Goal: Information Seeking & Learning: Learn about a topic

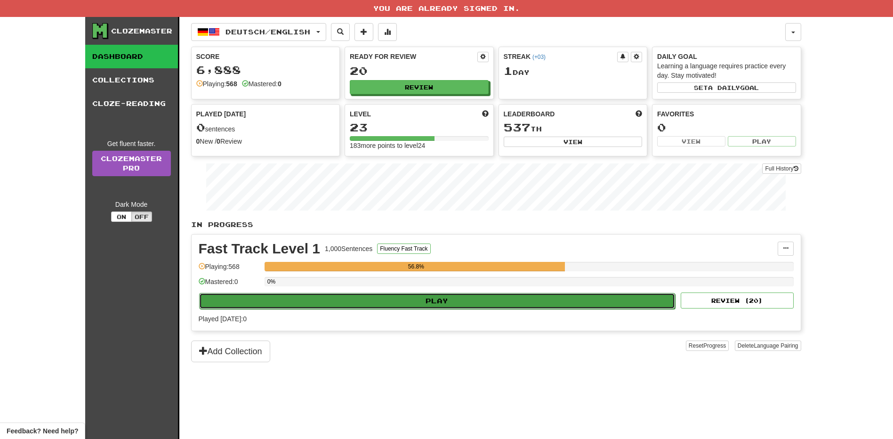
click at [565, 293] on button "Play" at bounding box center [437, 301] width 477 height 16
select select "**"
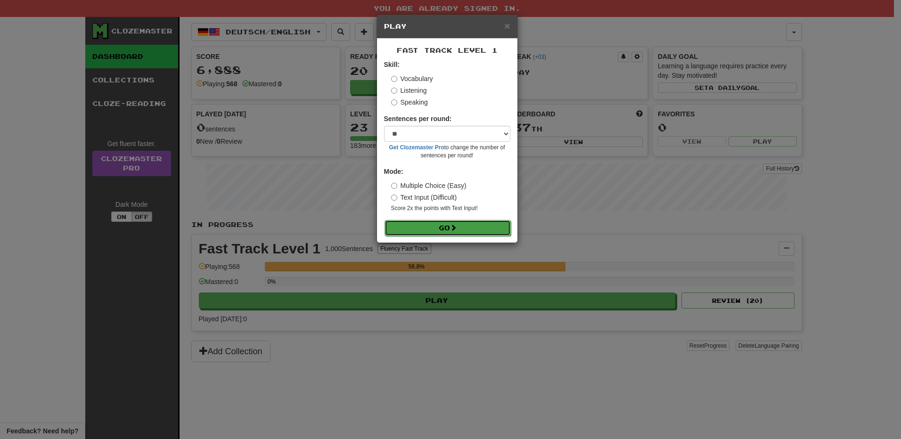
click at [442, 227] on button "Go" at bounding box center [447, 228] width 126 height 16
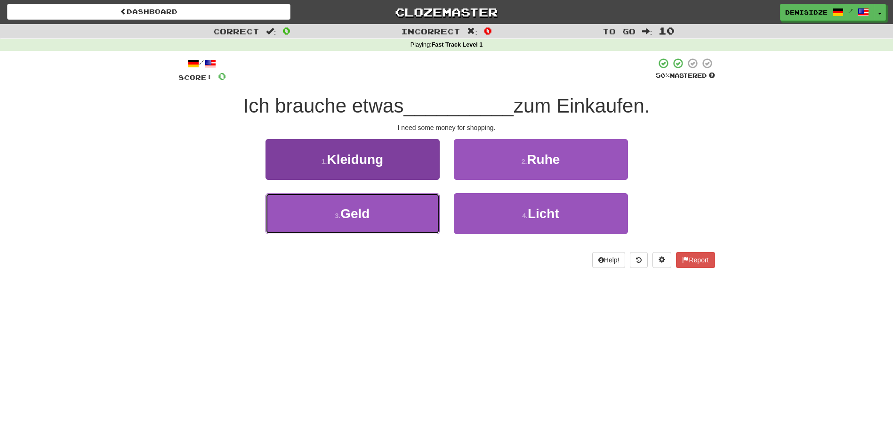
click at [333, 216] on button "3 . Geld" at bounding box center [353, 213] width 174 height 41
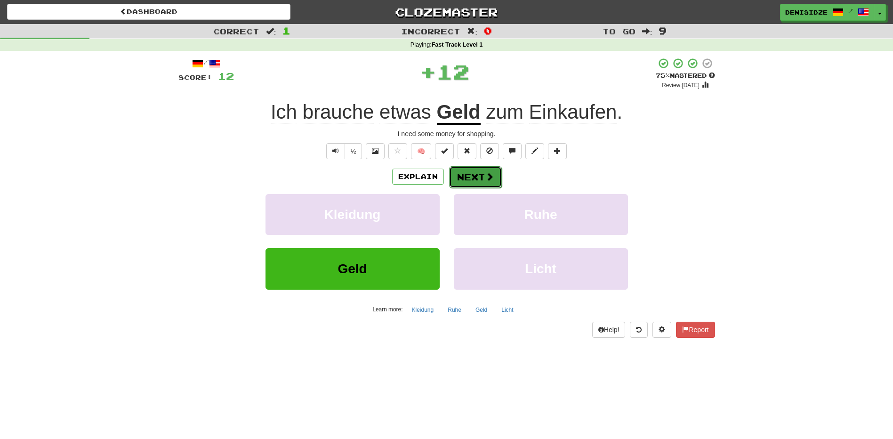
click at [466, 181] on button "Next" at bounding box center [475, 177] width 53 height 22
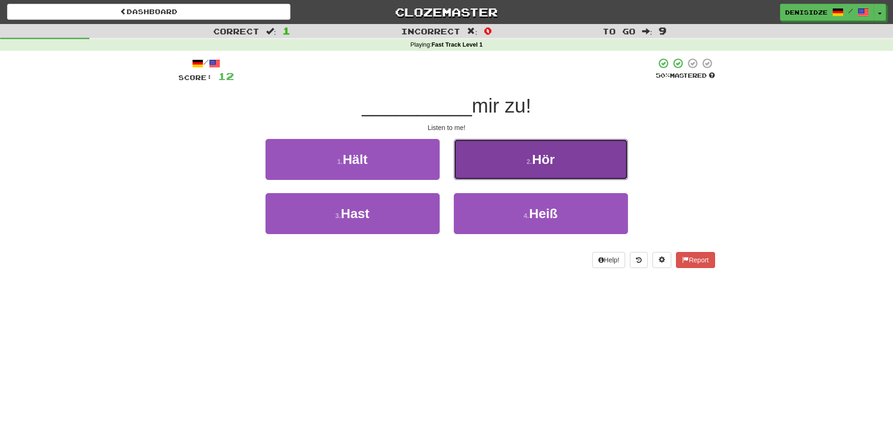
click at [484, 176] on button "2 . Hör" at bounding box center [541, 159] width 174 height 41
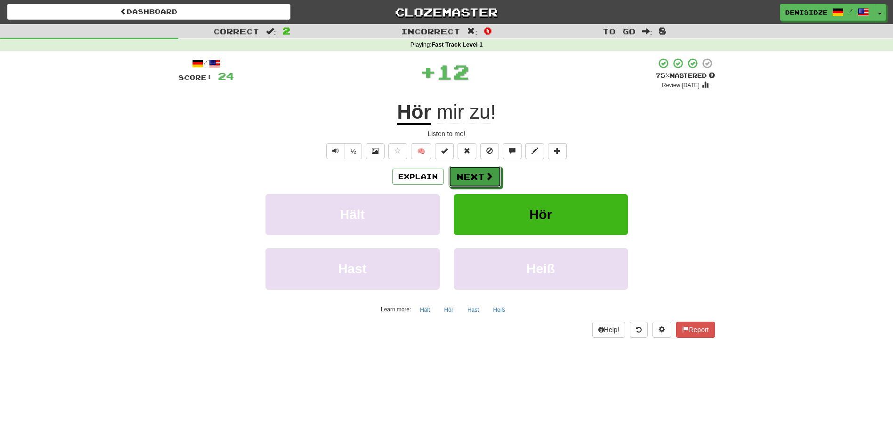
click at [485, 176] on span at bounding box center [489, 176] width 8 height 8
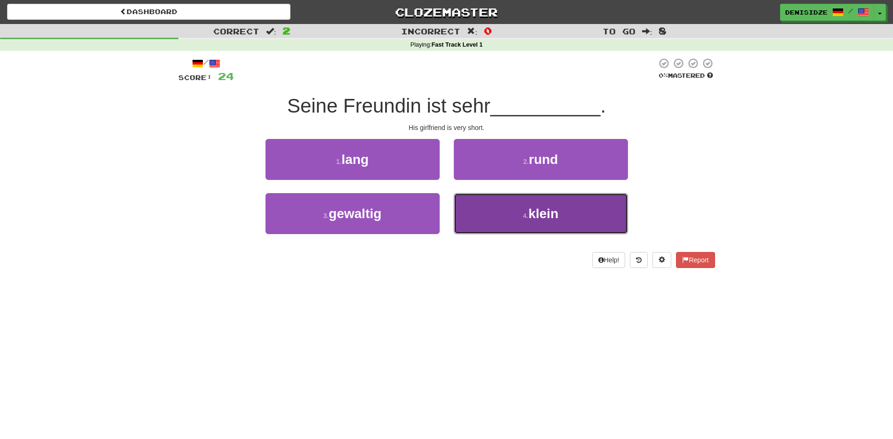
click at [490, 216] on button "4 . klein" at bounding box center [541, 213] width 174 height 41
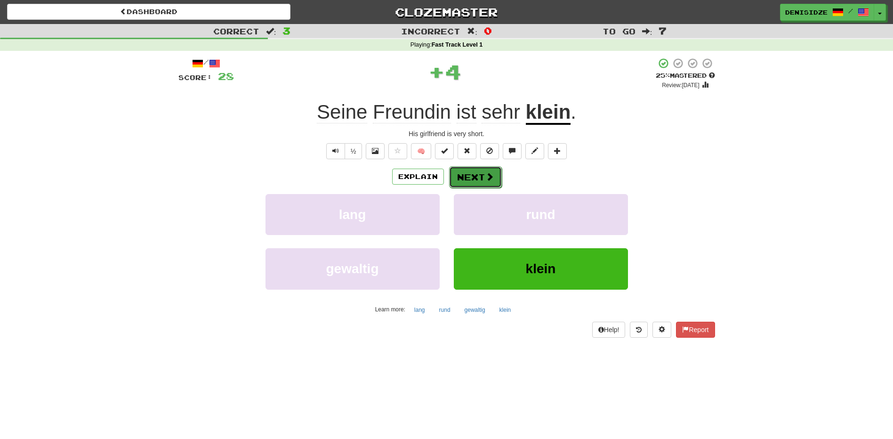
click at [481, 180] on button "Next" at bounding box center [475, 177] width 53 height 22
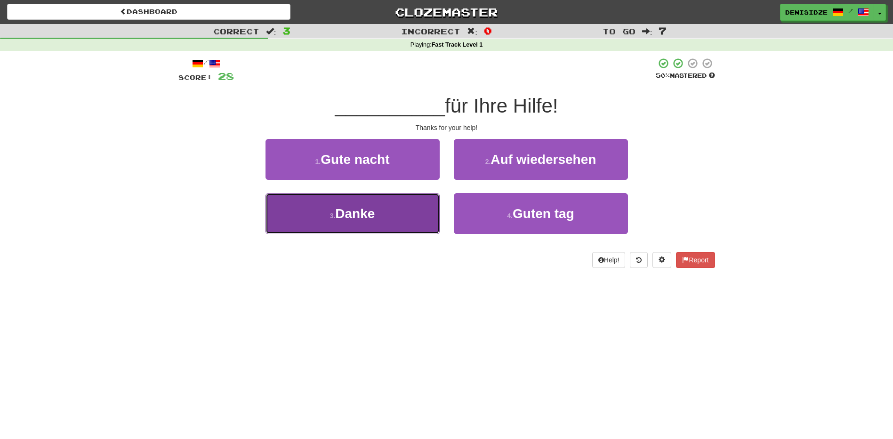
click at [418, 215] on button "3 . Danke" at bounding box center [353, 213] width 174 height 41
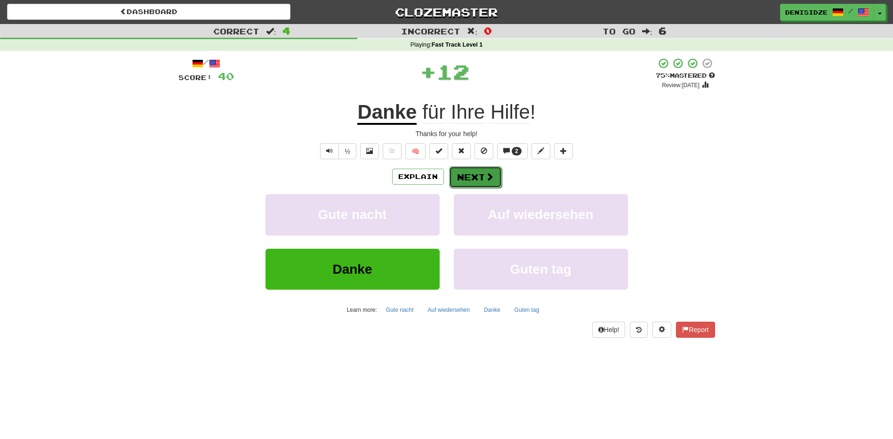
click at [467, 183] on button "Next" at bounding box center [475, 177] width 53 height 22
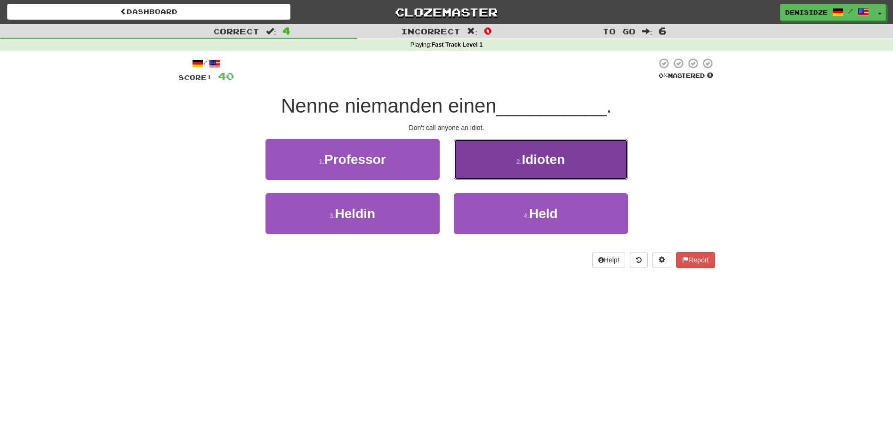
click at [482, 170] on button "2 . Idioten" at bounding box center [541, 159] width 174 height 41
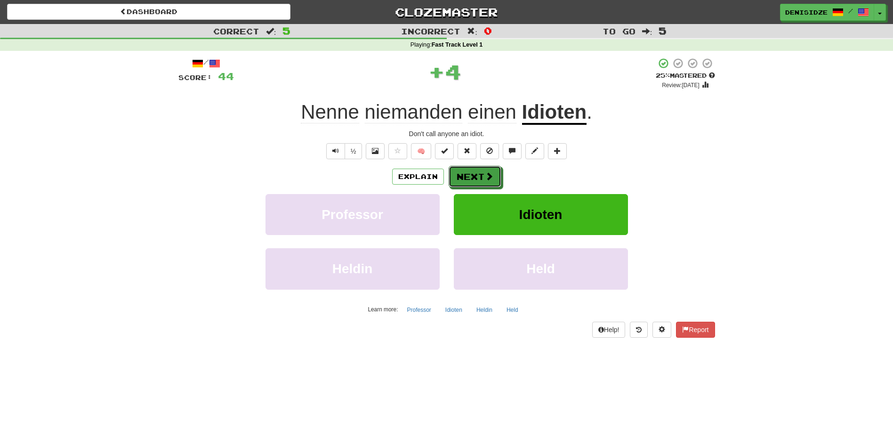
click at [482, 170] on button "Next" at bounding box center [475, 177] width 53 height 22
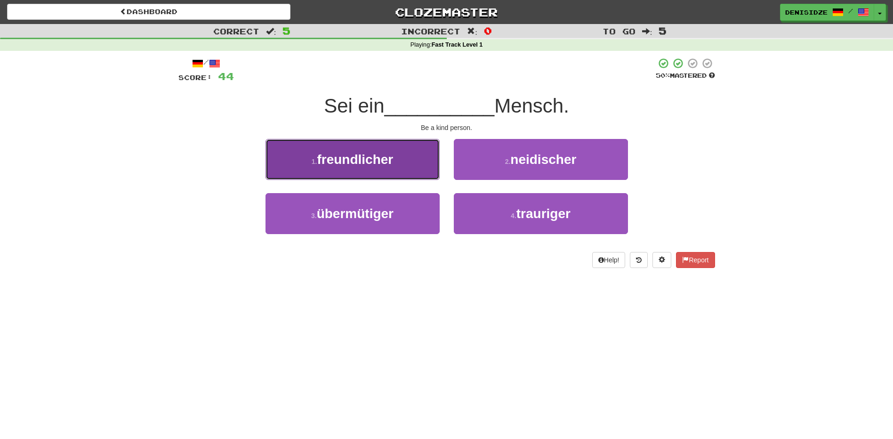
click at [389, 169] on button "1 . freundlicher" at bounding box center [353, 159] width 174 height 41
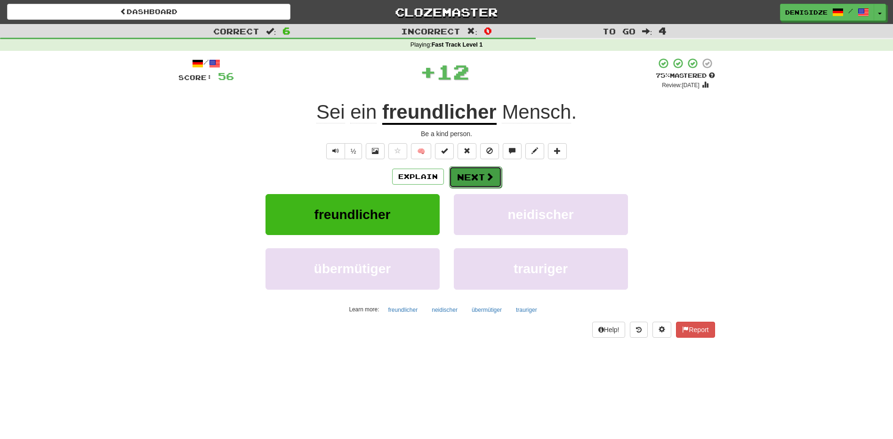
click at [450, 176] on button "Next" at bounding box center [475, 177] width 53 height 22
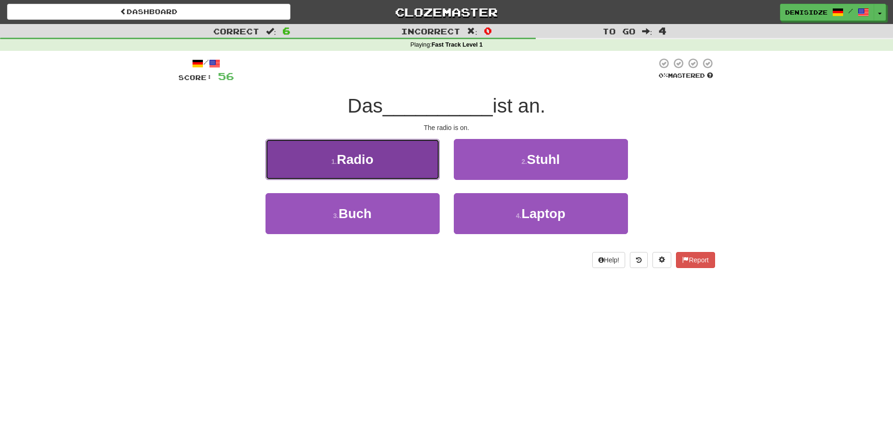
click at [420, 174] on button "1 . Radio" at bounding box center [353, 159] width 174 height 41
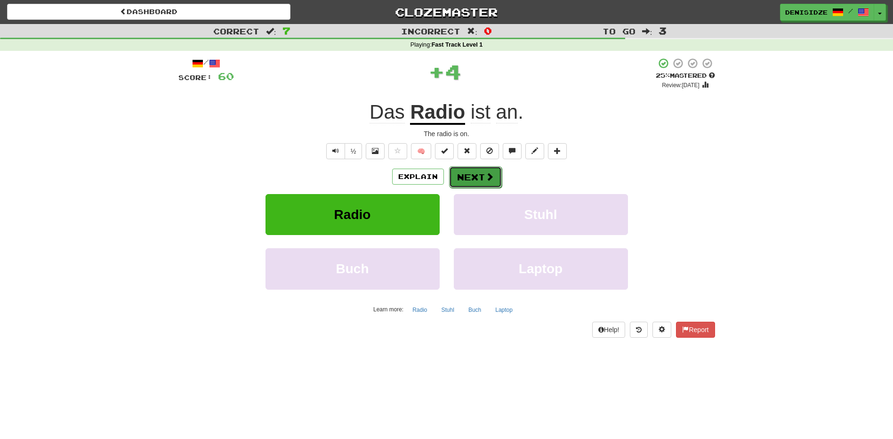
click at [477, 176] on button "Next" at bounding box center [475, 177] width 53 height 22
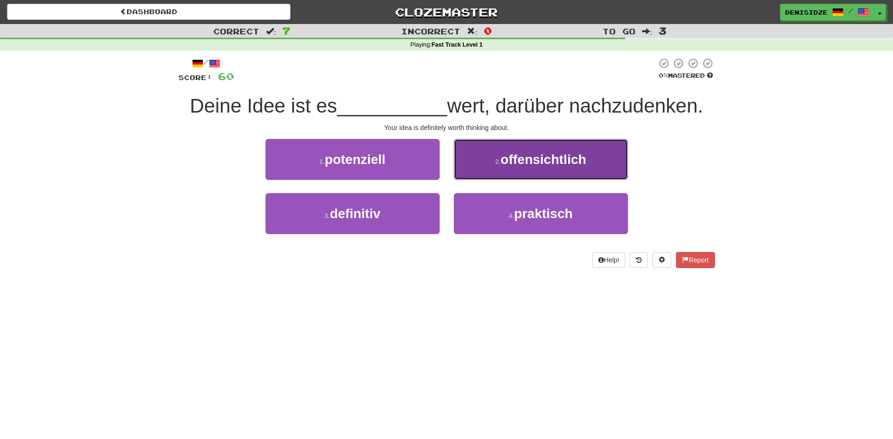
click at [586, 177] on button "2 . offensichtlich" at bounding box center [541, 159] width 174 height 41
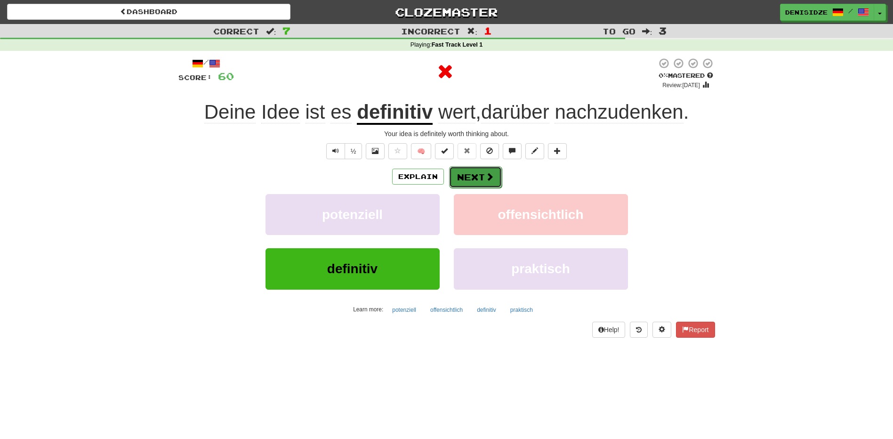
click at [489, 180] on span at bounding box center [490, 176] width 8 height 8
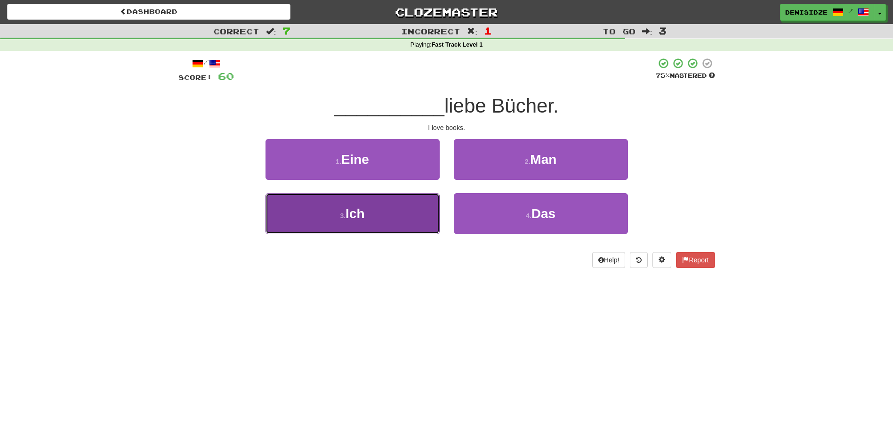
click at [417, 210] on button "3 . Ich" at bounding box center [353, 213] width 174 height 41
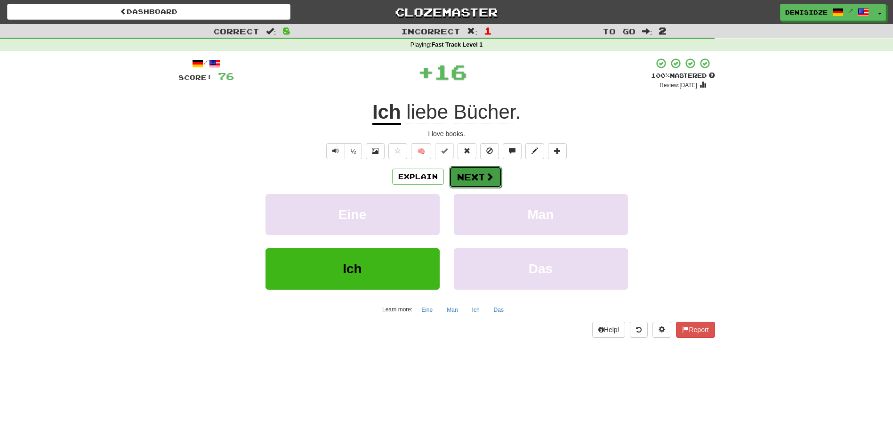
click at [472, 178] on button "Next" at bounding box center [475, 177] width 53 height 22
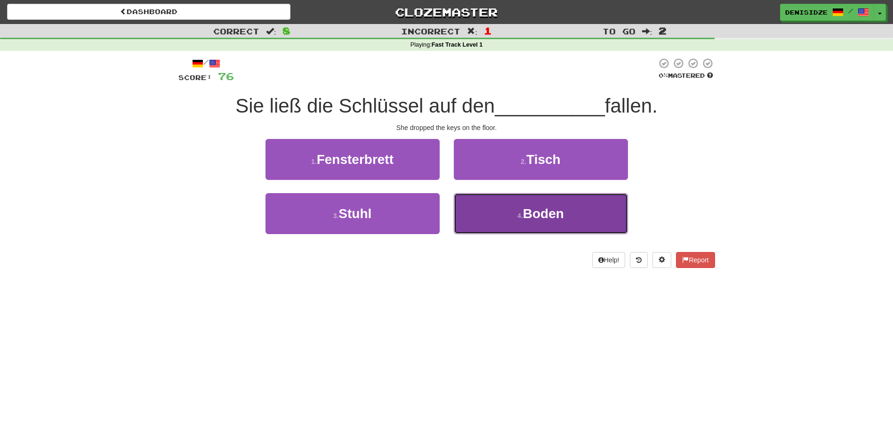
click at [564, 215] on span "Boden" at bounding box center [543, 213] width 41 height 15
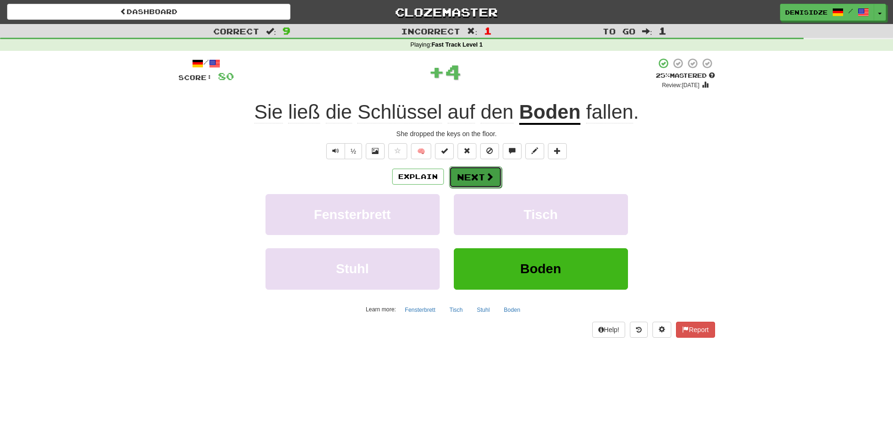
click at [479, 178] on button "Next" at bounding box center [475, 177] width 53 height 22
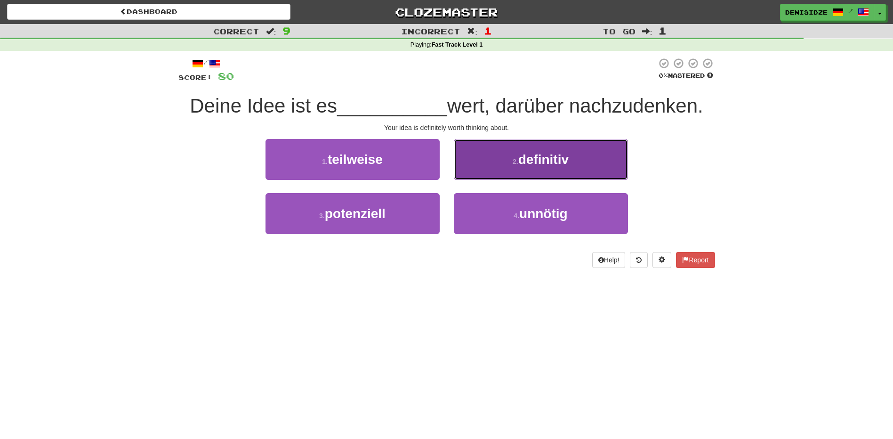
click at [478, 178] on button "2 . definitiv" at bounding box center [541, 159] width 174 height 41
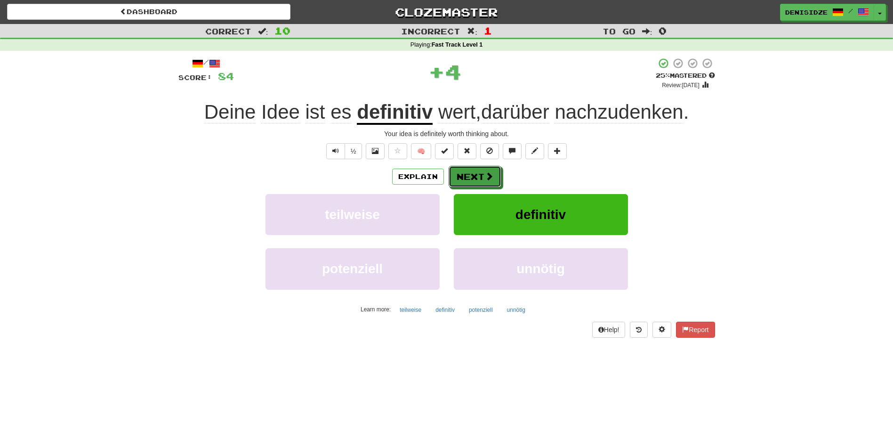
click at [478, 178] on button "Next" at bounding box center [475, 177] width 53 height 22
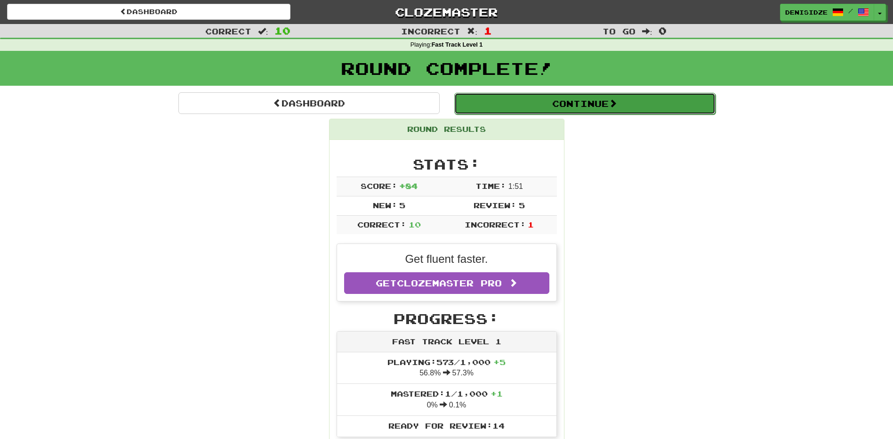
click at [576, 111] on button "Continue" at bounding box center [584, 104] width 261 height 22
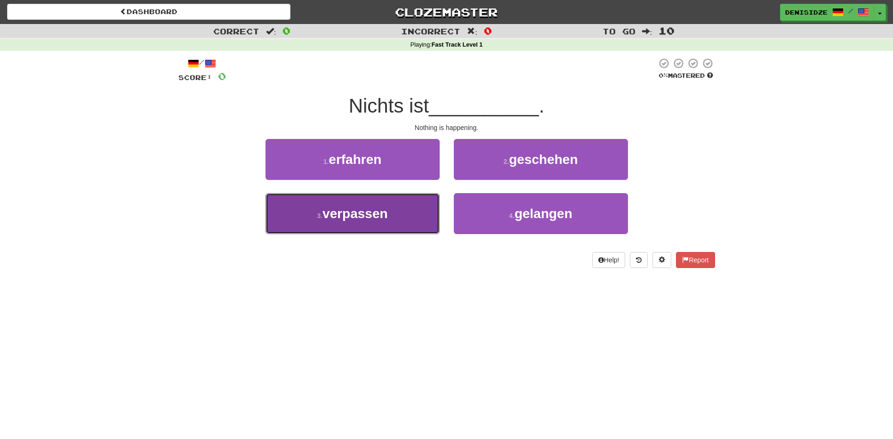
click at [395, 214] on button "3 . verpassen" at bounding box center [353, 213] width 174 height 41
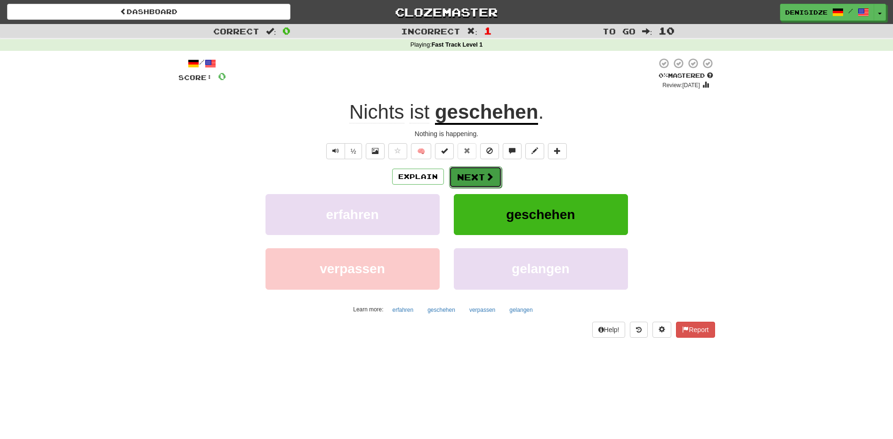
click at [465, 181] on button "Next" at bounding box center [475, 177] width 53 height 22
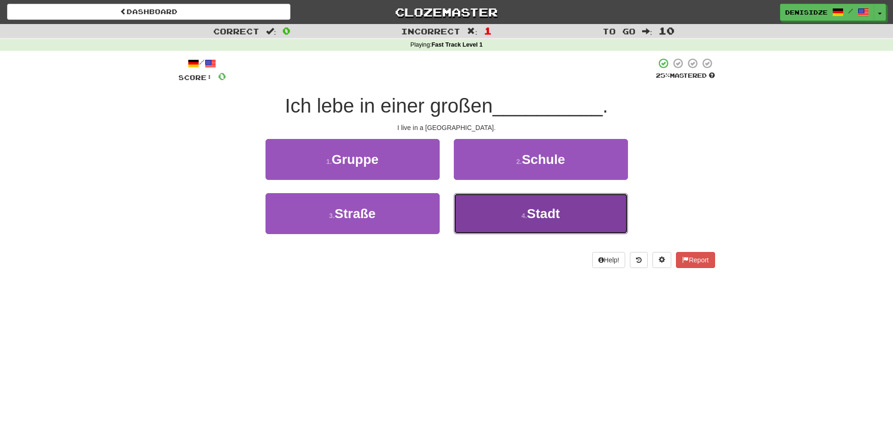
click at [488, 216] on button "4 . Stadt" at bounding box center [541, 213] width 174 height 41
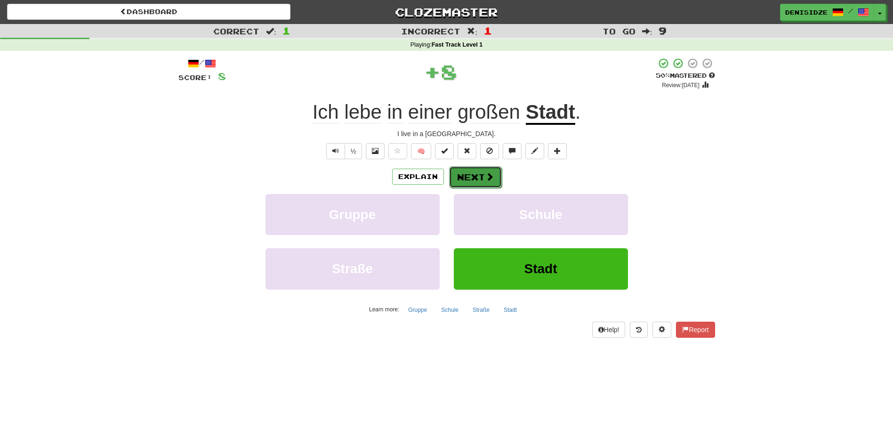
click at [484, 179] on button "Next" at bounding box center [475, 177] width 53 height 22
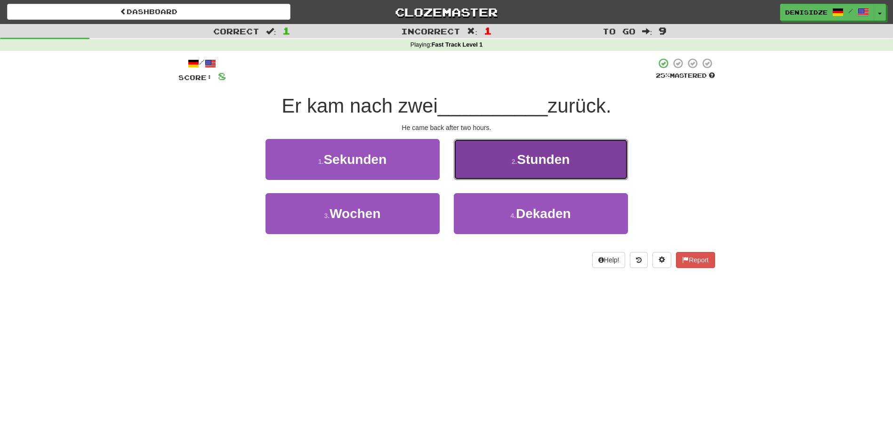
click at [604, 158] on button "2 . Stunden" at bounding box center [541, 159] width 174 height 41
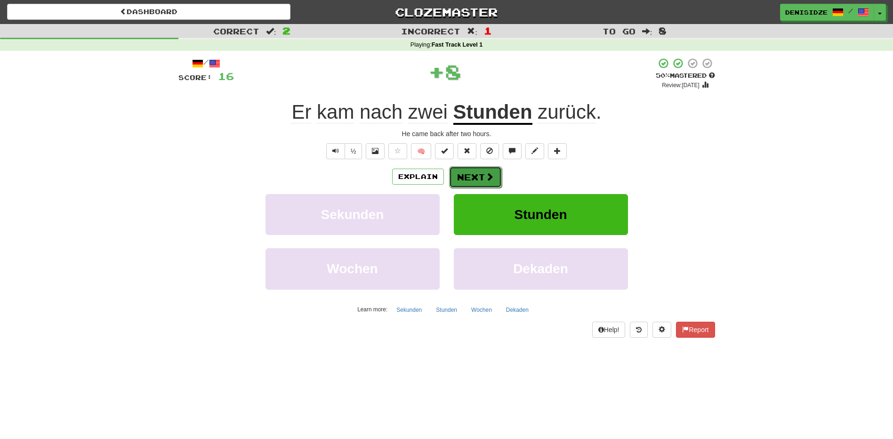
click at [489, 176] on span at bounding box center [490, 176] width 8 height 8
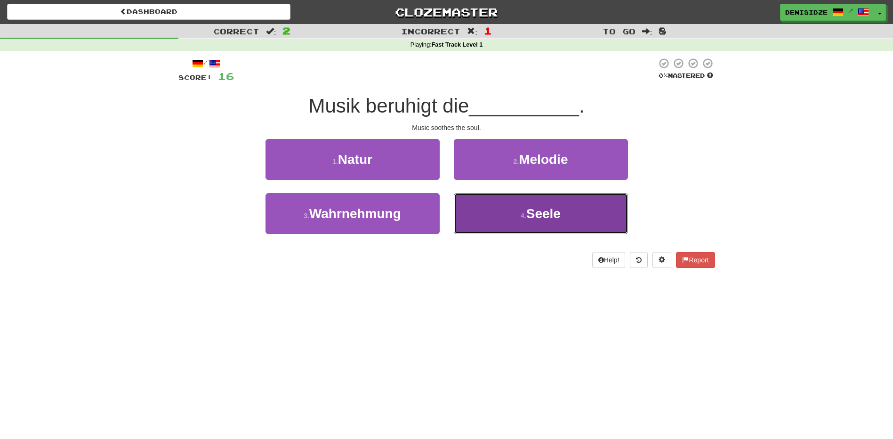
click at [525, 224] on button "4 . Seele" at bounding box center [541, 213] width 174 height 41
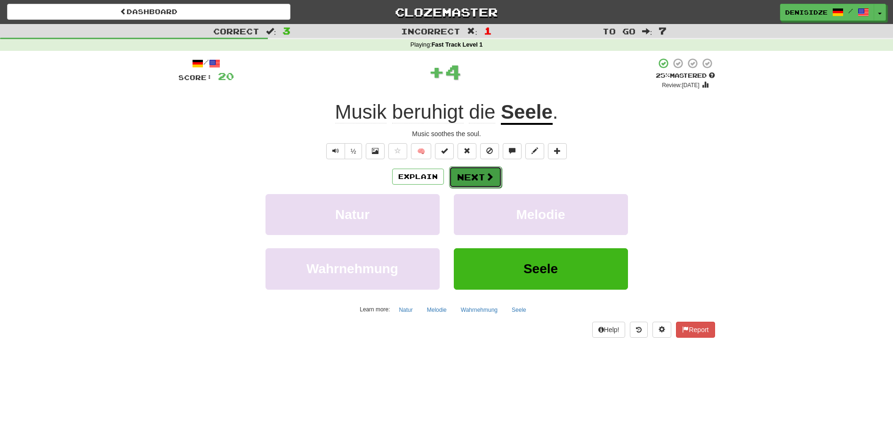
click at [482, 176] on button "Next" at bounding box center [475, 177] width 53 height 22
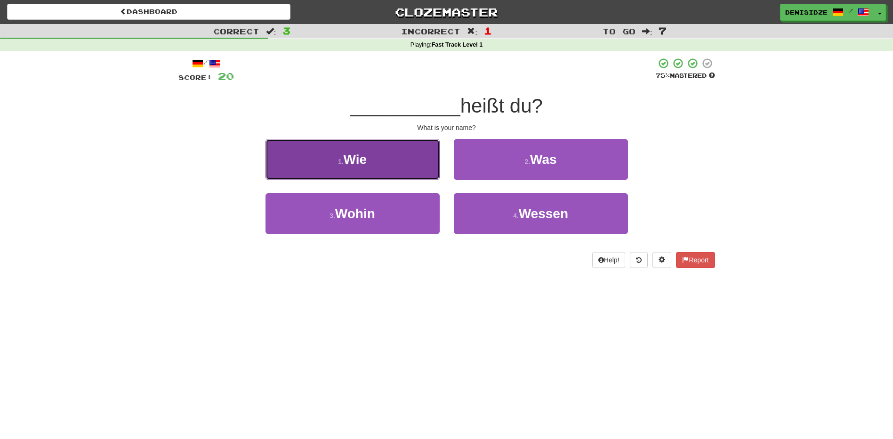
click at [390, 171] on button "1 . Wie" at bounding box center [353, 159] width 174 height 41
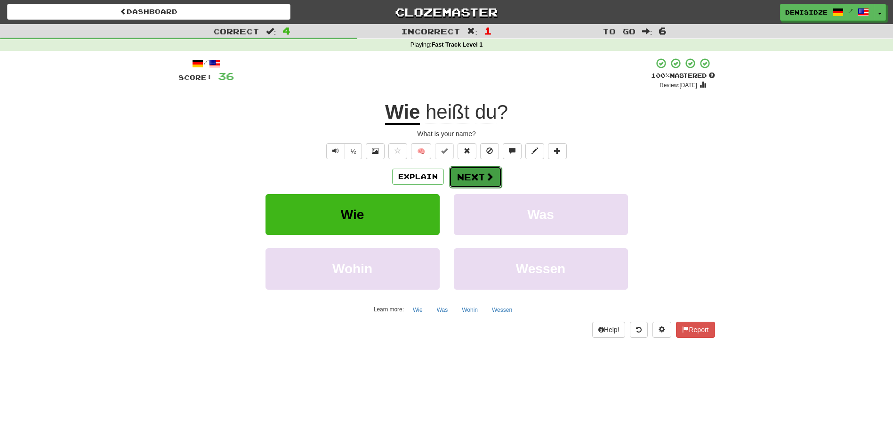
click at [465, 174] on button "Next" at bounding box center [475, 177] width 53 height 22
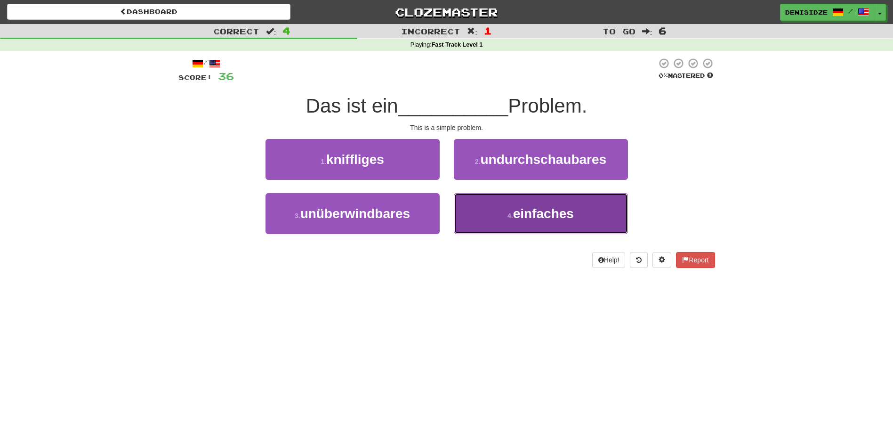
click at [563, 208] on span "einfaches" at bounding box center [543, 213] width 61 height 15
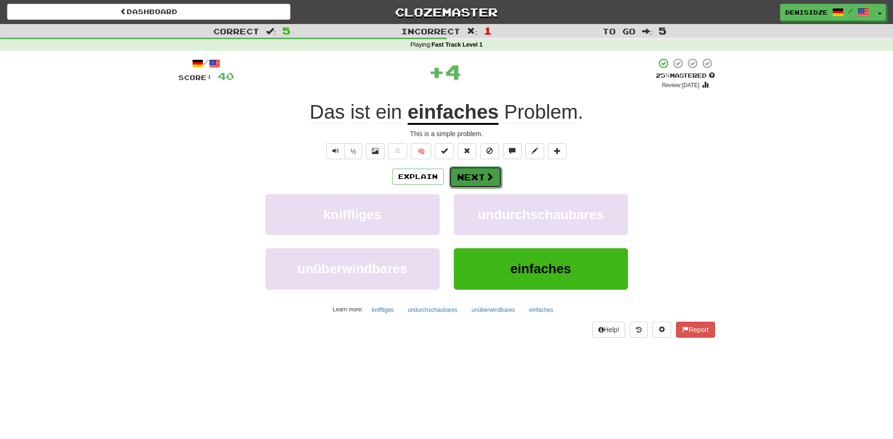
click at [473, 175] on button "Next" at bounding box center [475, 177] width 53 height 22
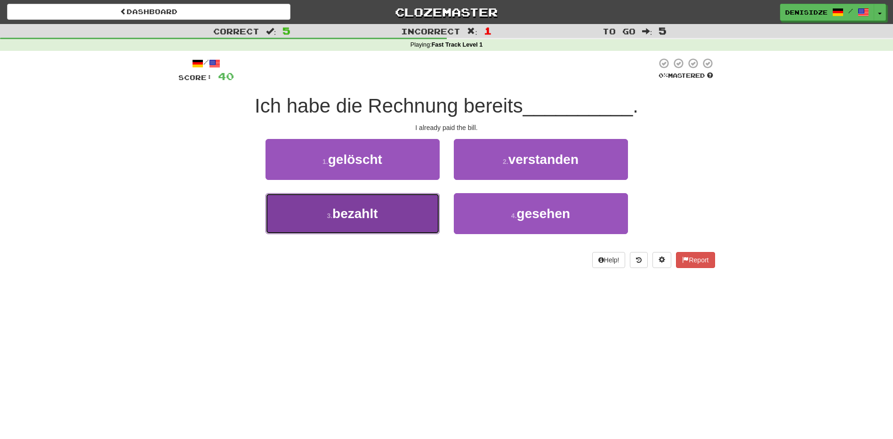
click at [385, 211] on button "3 . bezahlt" at bounding box center [353, 213] width 174 height 41
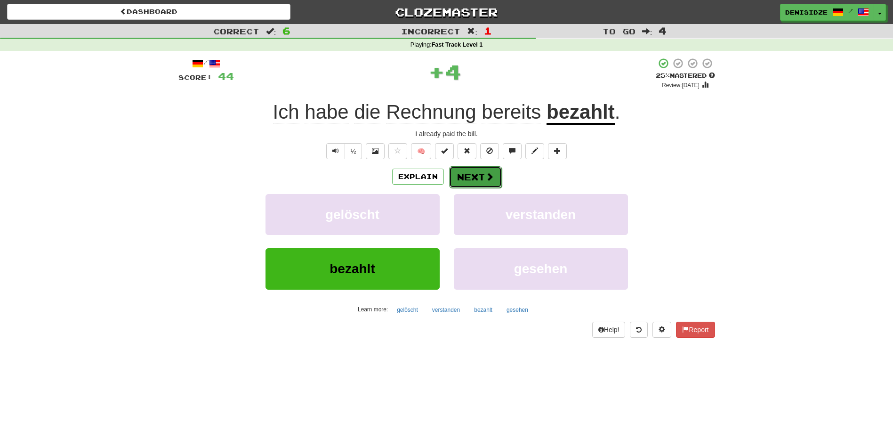
click at [464, 173] on button "Next" at bounding box center [475, 177] width 53 height 22
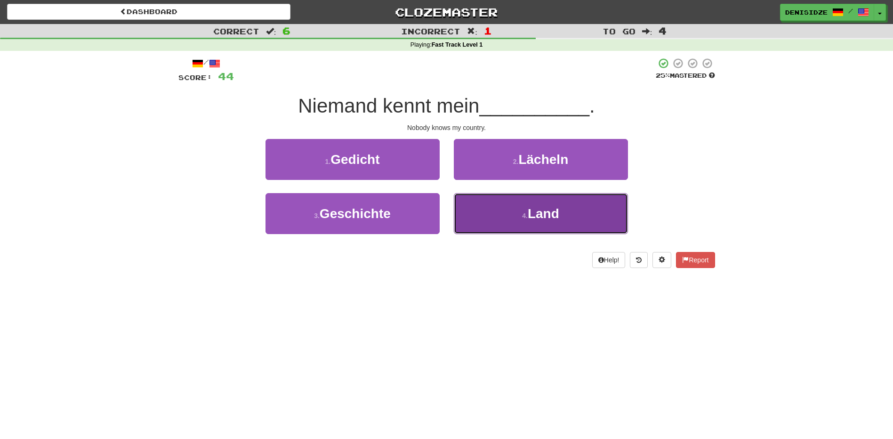
click at [480, 205] on button "4 . Land" at bounding box center [541, 213] width 174 height 41
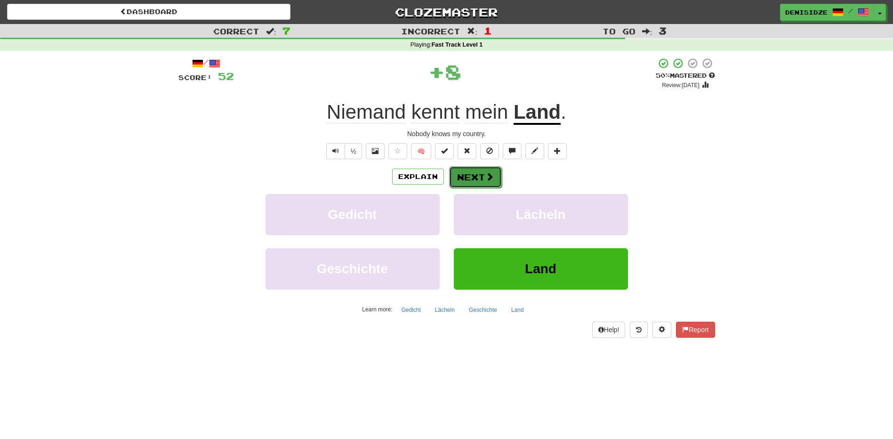
click at [471, 173] on button "Next" at bounding box center [475, 177] width 53 height 22
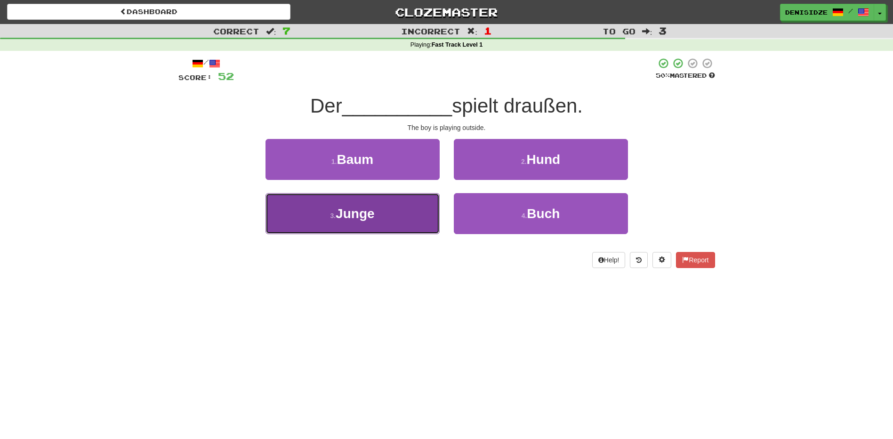
click at [422, 208] on button "3 . Junge" at bounding box center [353, 213] width 174 height 41
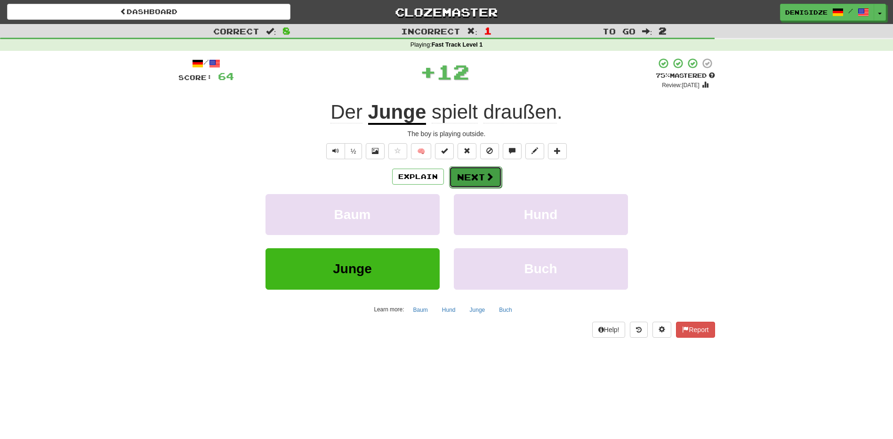
click at [454, 181] on button "Next" at bounding box center [475, 177] width 53 height 22
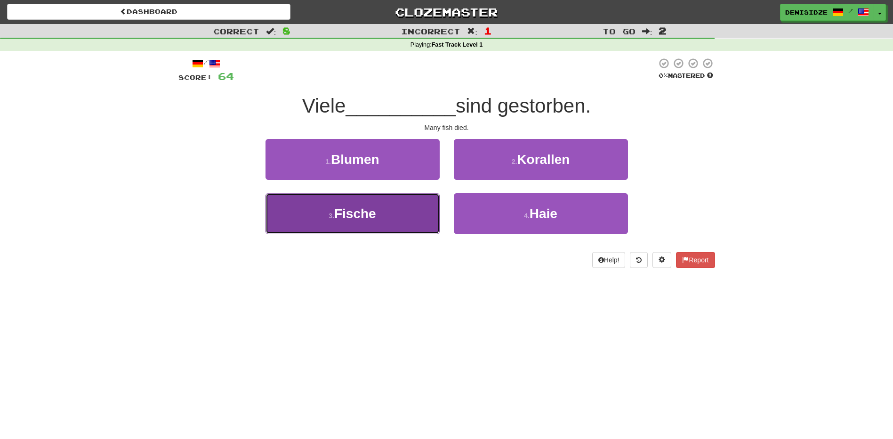
click at [411, 215] on button "3 . Fische" at bounding box center [353, 213] width 174 height 41
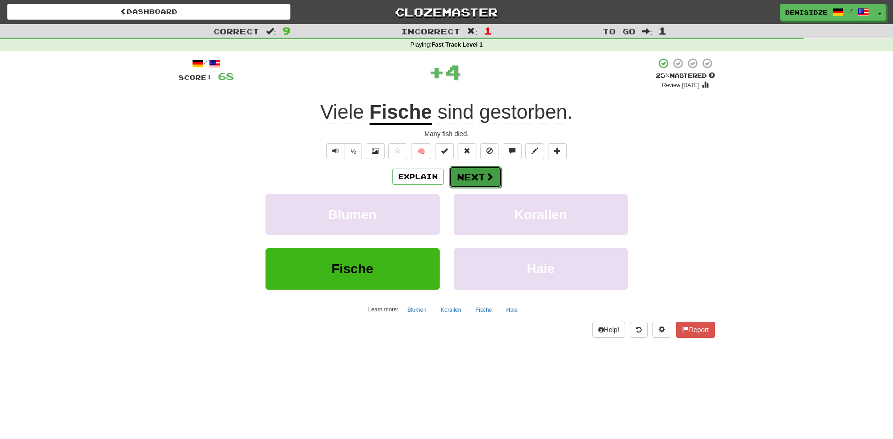
click at [454, 178] on button "Next" at bounding box center [475, 177] width 53 height 22
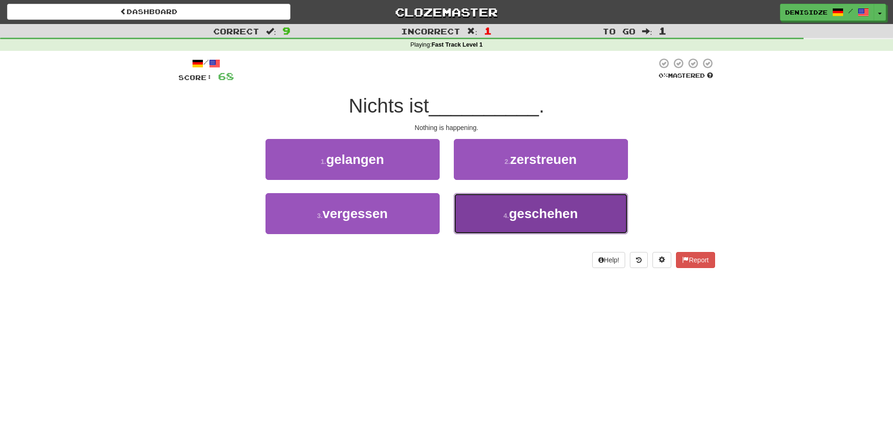
click at [472, 218] on button "4 . geschehen" at bounding box center [541, 213] width 174 height 41
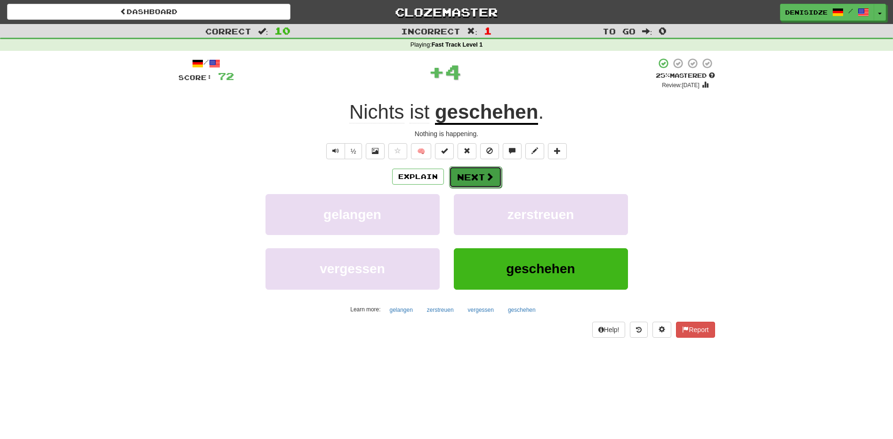
click at [472, 176] on button "Next" at bounding box center [475, 177] width 53 height 22
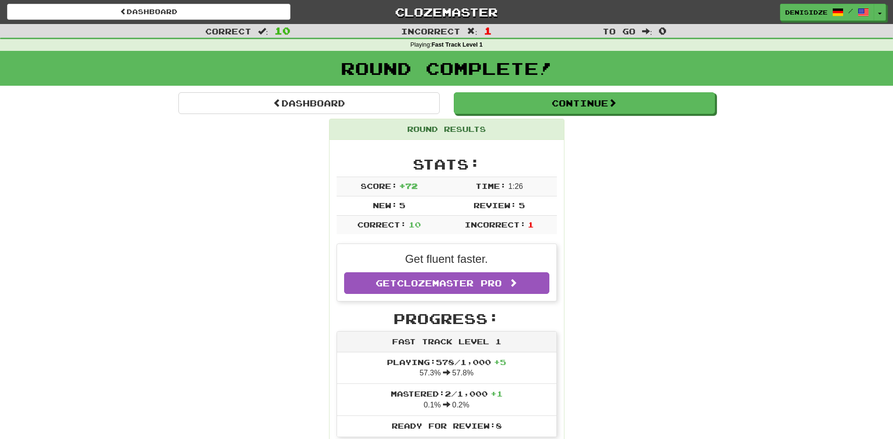
click at [708, 85] on div "Round Complete!" at bounding box center [446, 68] width 893 height 35
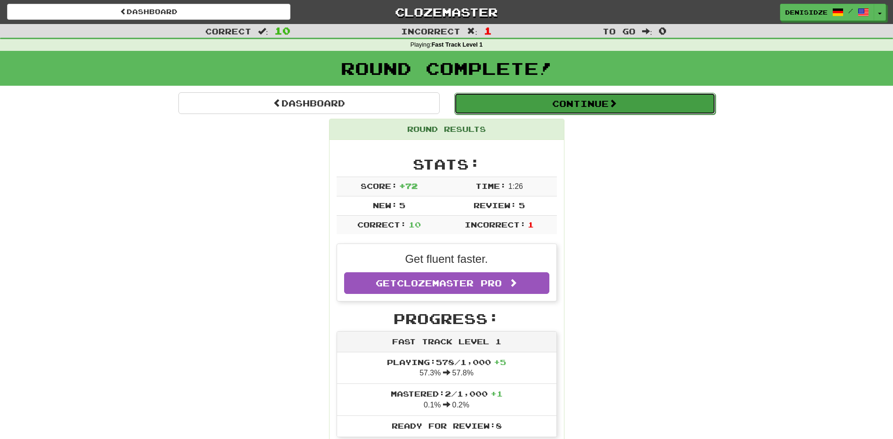
click at [702, 100] on button "Continue" at bounding box center [584, 104] width 261 height 22
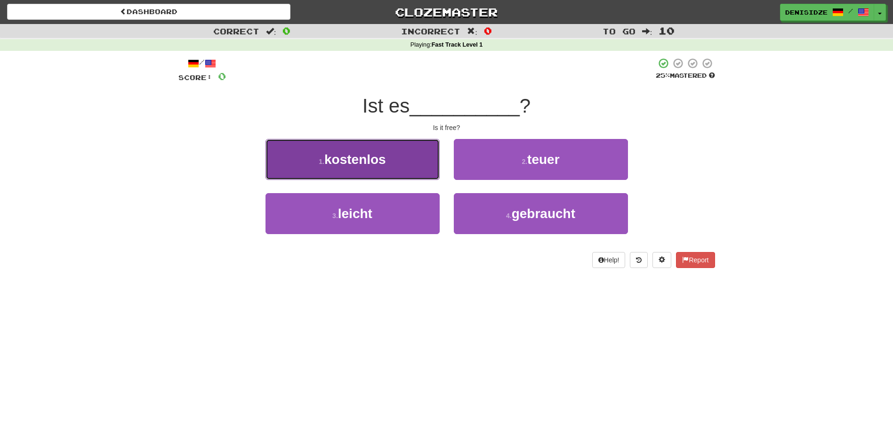
click at [385, 161] on span "kostenlos" at bounding box center [356, 159] width 62 height 15
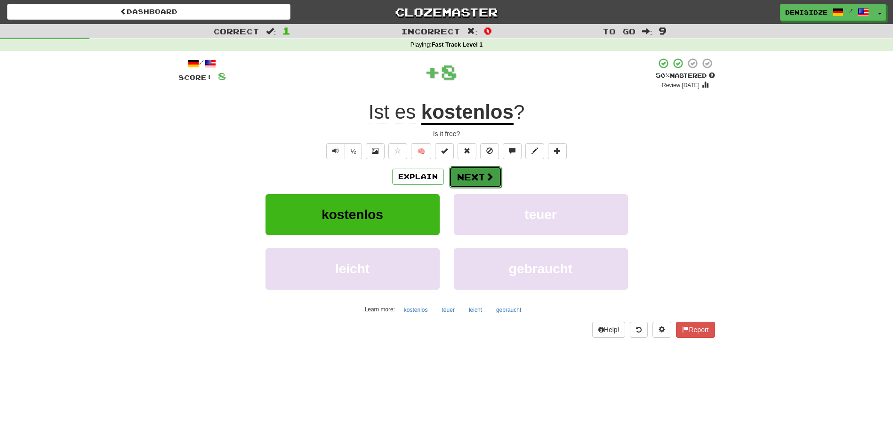
click at [483, 173] on button "Next" at bounding box center [475, 177] width 53 height 22
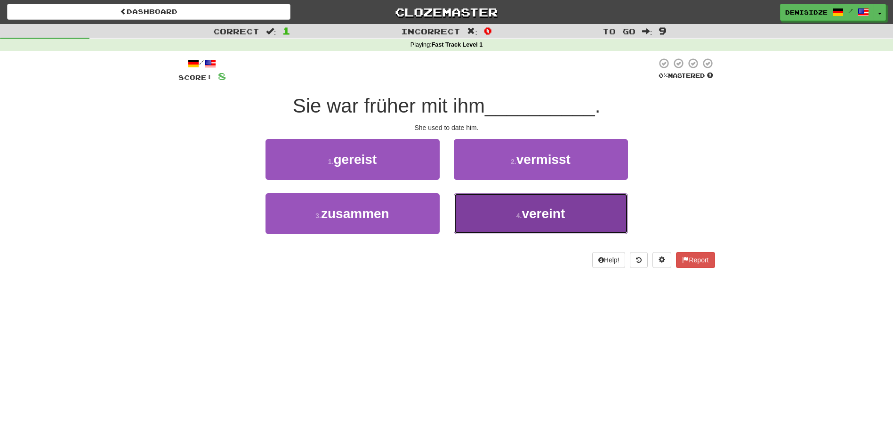
click at [489, 209] on button "4 . vereint" at bounding box center [541, 213] width 174 height 41
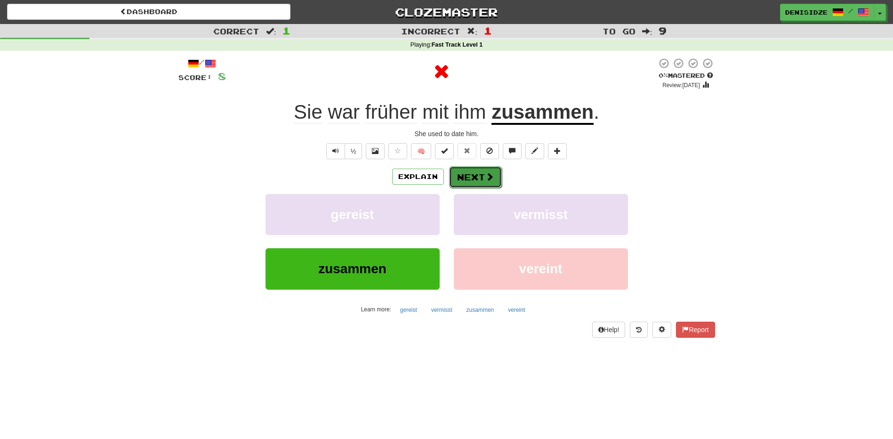
click at [480, 182] on button "Next" at bounding box center [475, 177] width 53 height 22
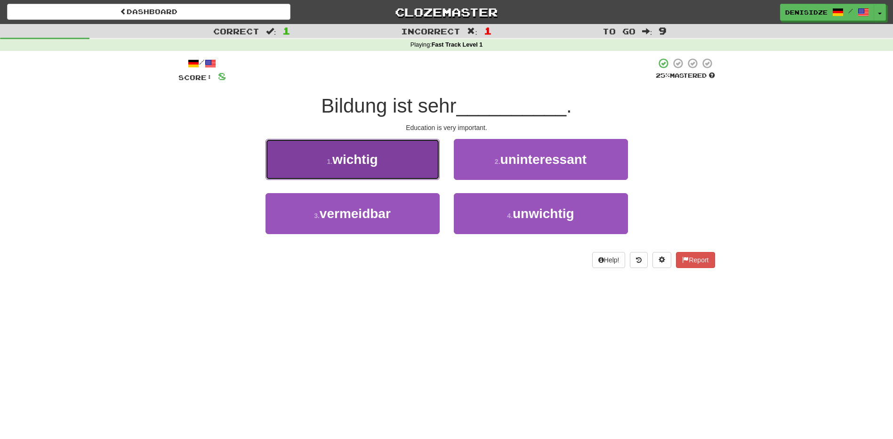
click at [439, 171] on button "1 . wichtig" at bounding box center [353, 159] width 174 height 41
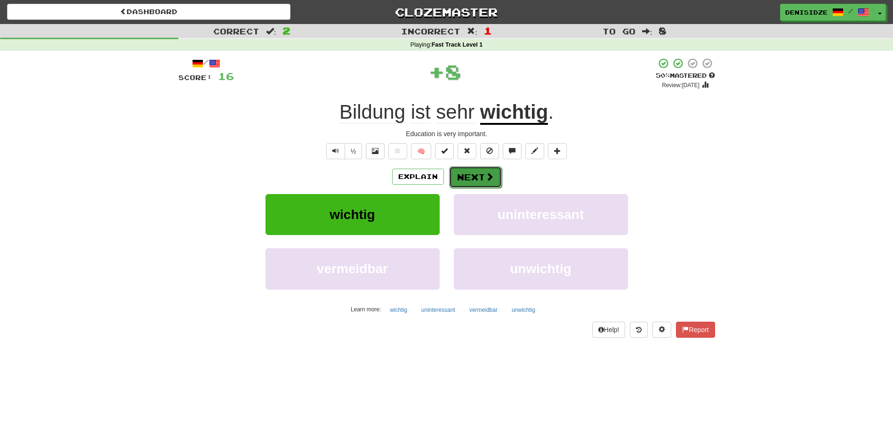
click at [449, 170] on button "Next" at bounding box center [475, 177] width 53 height 22
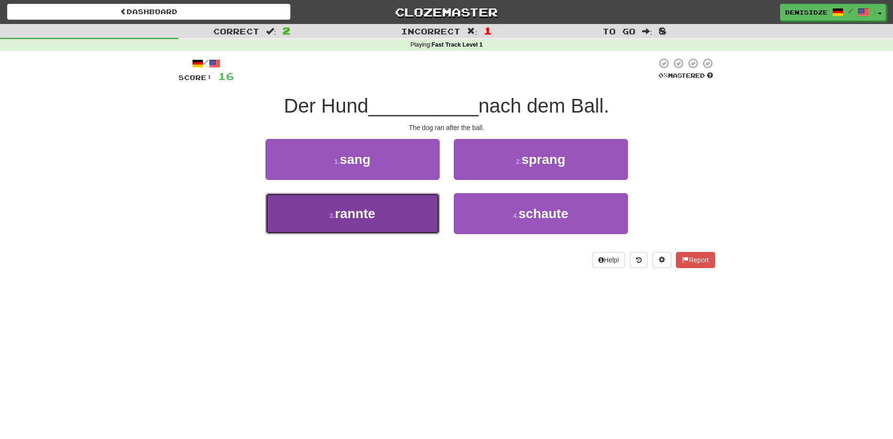
click at [387, 207] on button "3 . rannte" at bounding box center [353, 213] width 174 height 41
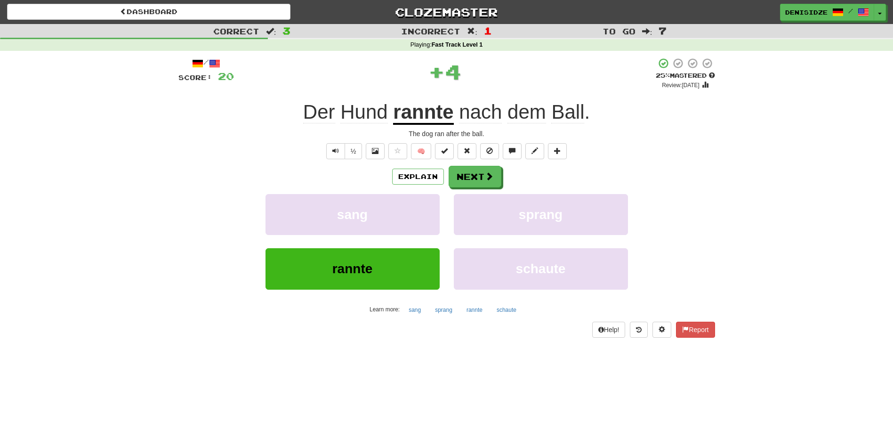
click at [445, 186] on div "Explain Next" at bounding box center [446, 177] width 537 height 22
click at [454, 182] on button "Next" at bounding box center [475, 177] width 53 height 22
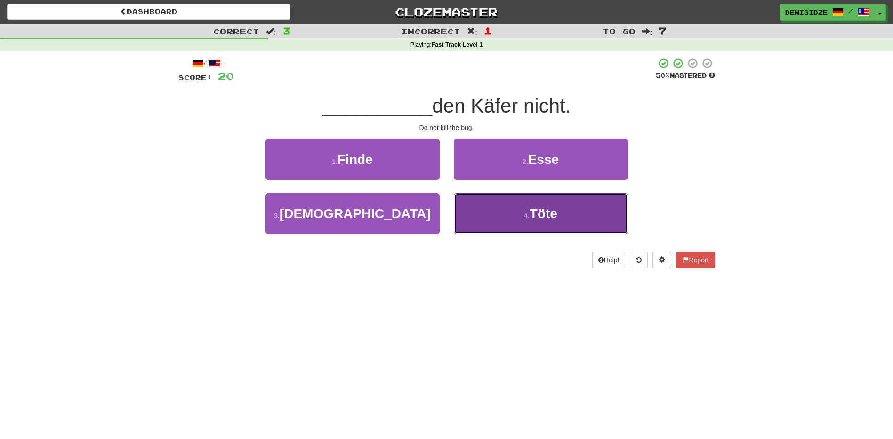
click at [541, 221] on button "4 . Töte" at bounding box center [541, 213] width 174 height 41
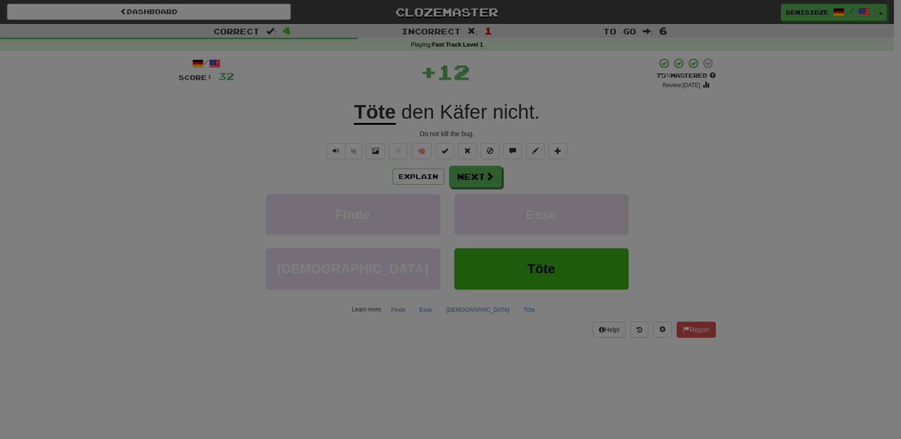
click at [480, 176] on body "Dashboard Clozemaster denisidze / Toggle Dropdown Dashboard Leaderboard Activit…" at bounding box center [450, 386] width 901 height 773
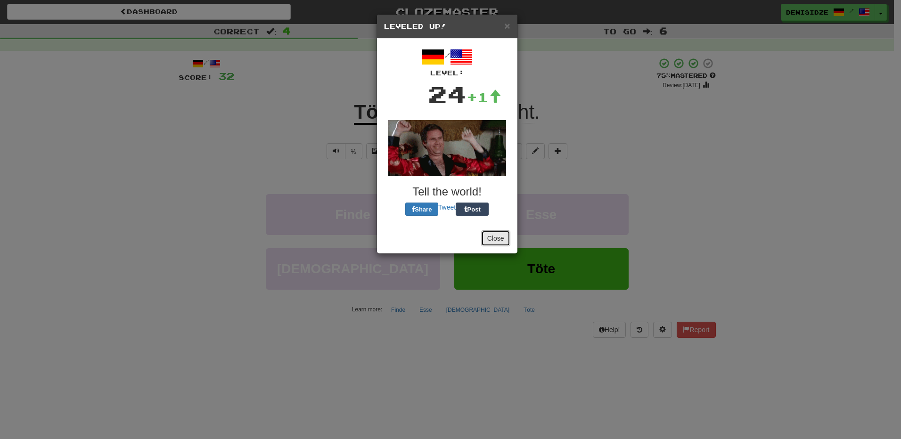
click at [502, 195] on div "× Leveled Up! / Level: 24 +1 Tell the world! Share Tweet Post Close" at bounding box center [446, 134] width 141 height 240
click at [496, 235] on button "Close" at bounding box center [495, 238] width 29 height 16
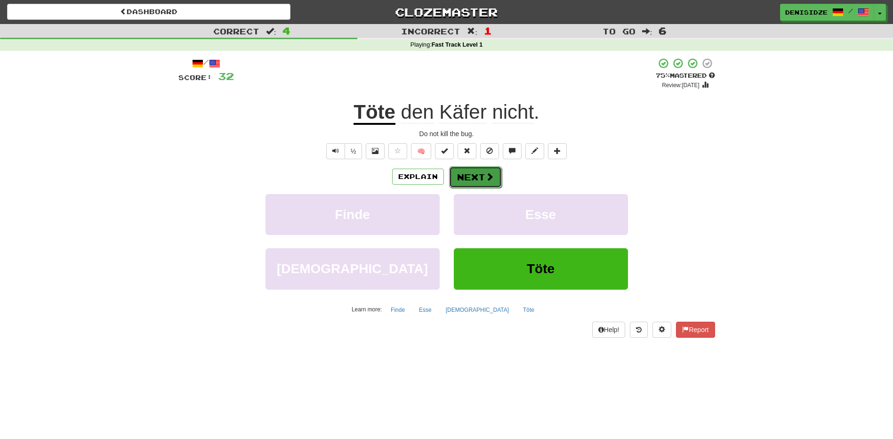
click at [473, 179] on button "Next" at bounding box center [475, 177] width 53 height 22
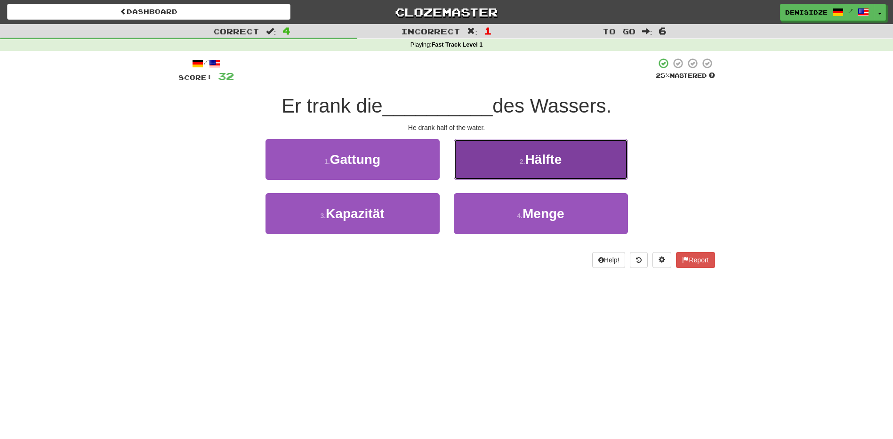
click at [491, 169] on button "2 . Hälfte" at bounding box center [541, 159] width 174 height 41
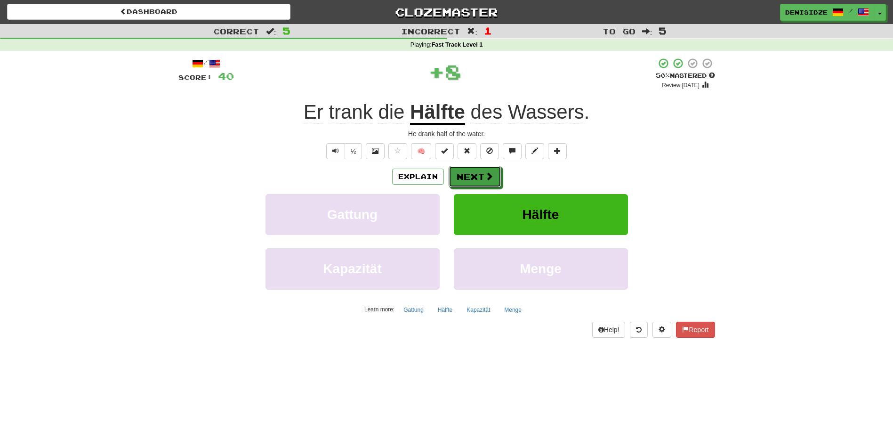
click at [491, 169] on button "Next" at bounding box center [475, 177] width 53 height 22
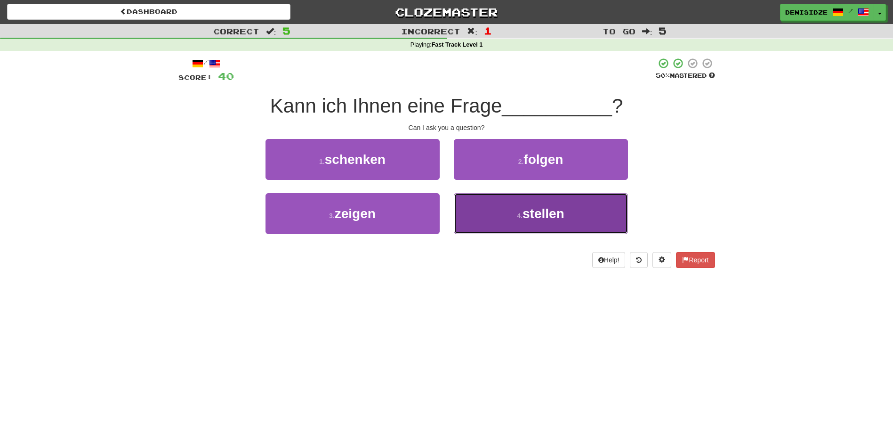
click at [495, 211] on button "4 . stellen" at bounding box center [541, 213] width 174 height 41
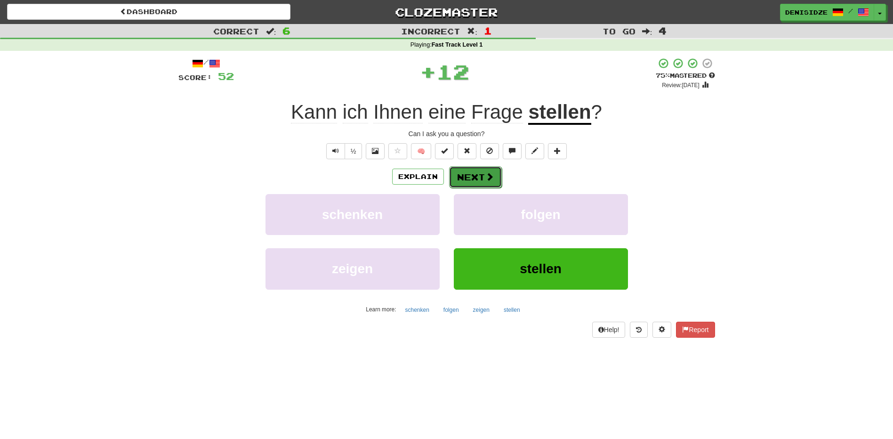
click at [499, 179] on button "Next" at bounding box center [475, 177] width 53 height 22
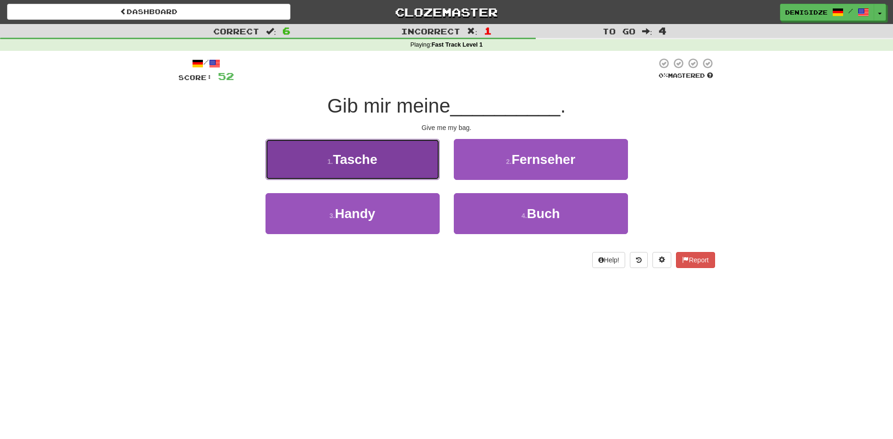
click at [438, 171] on button "1 . Tasche" at bounding box center [353, 159] width 174 height 41
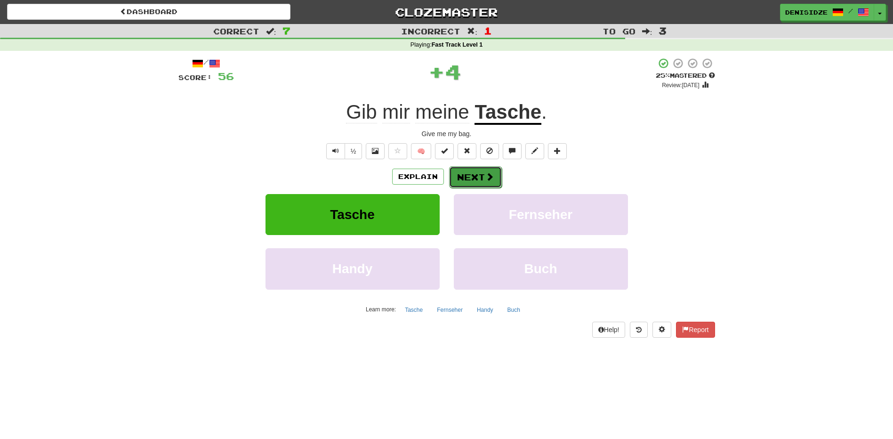
click at [473, 172] on button "Next" at bounding box center [475, 177] width 53 height 22
